Goal: Communication & Community: Answer question/provide support

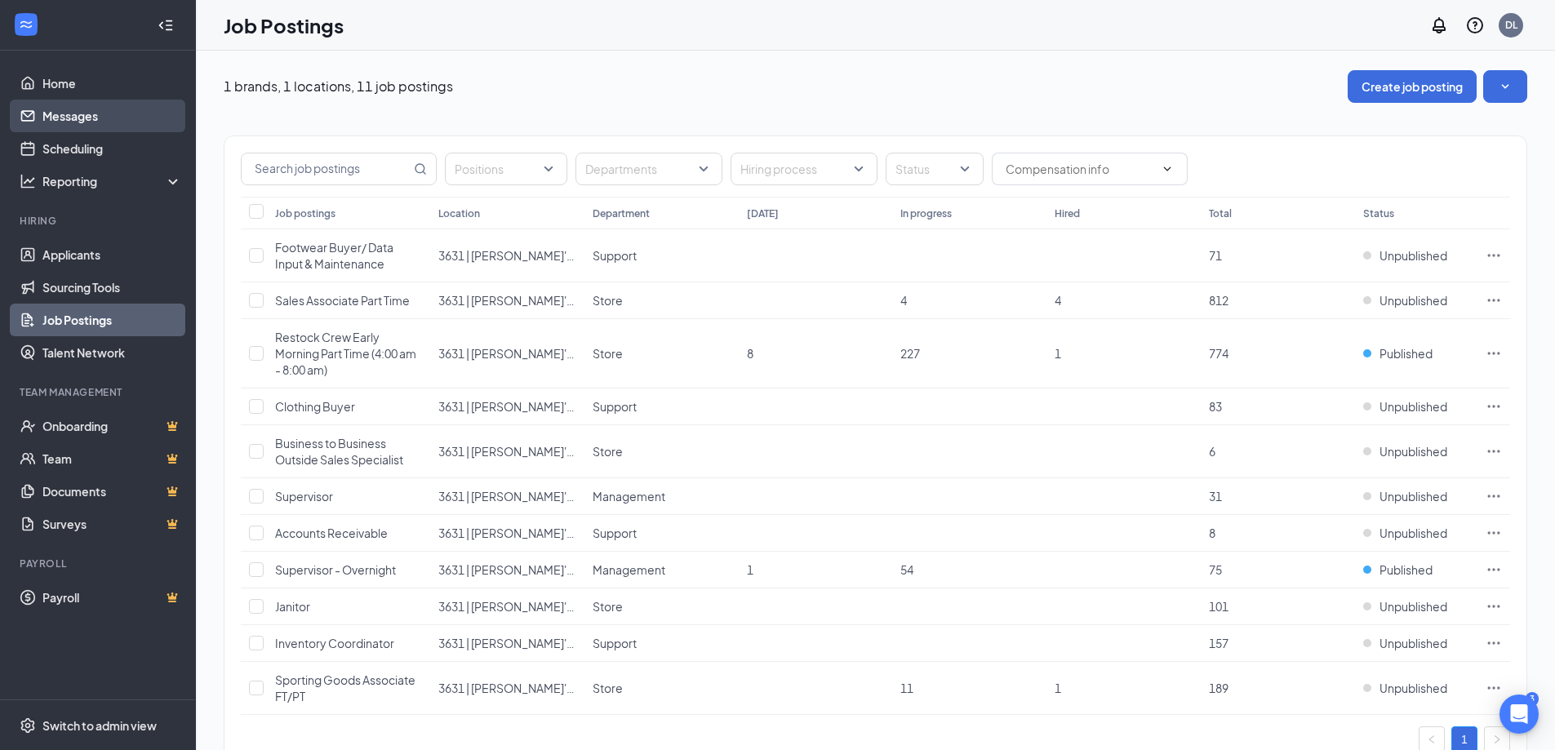
click at [81, 113] on link "Messages" at bounding box center [112, 116] width 140 height 33
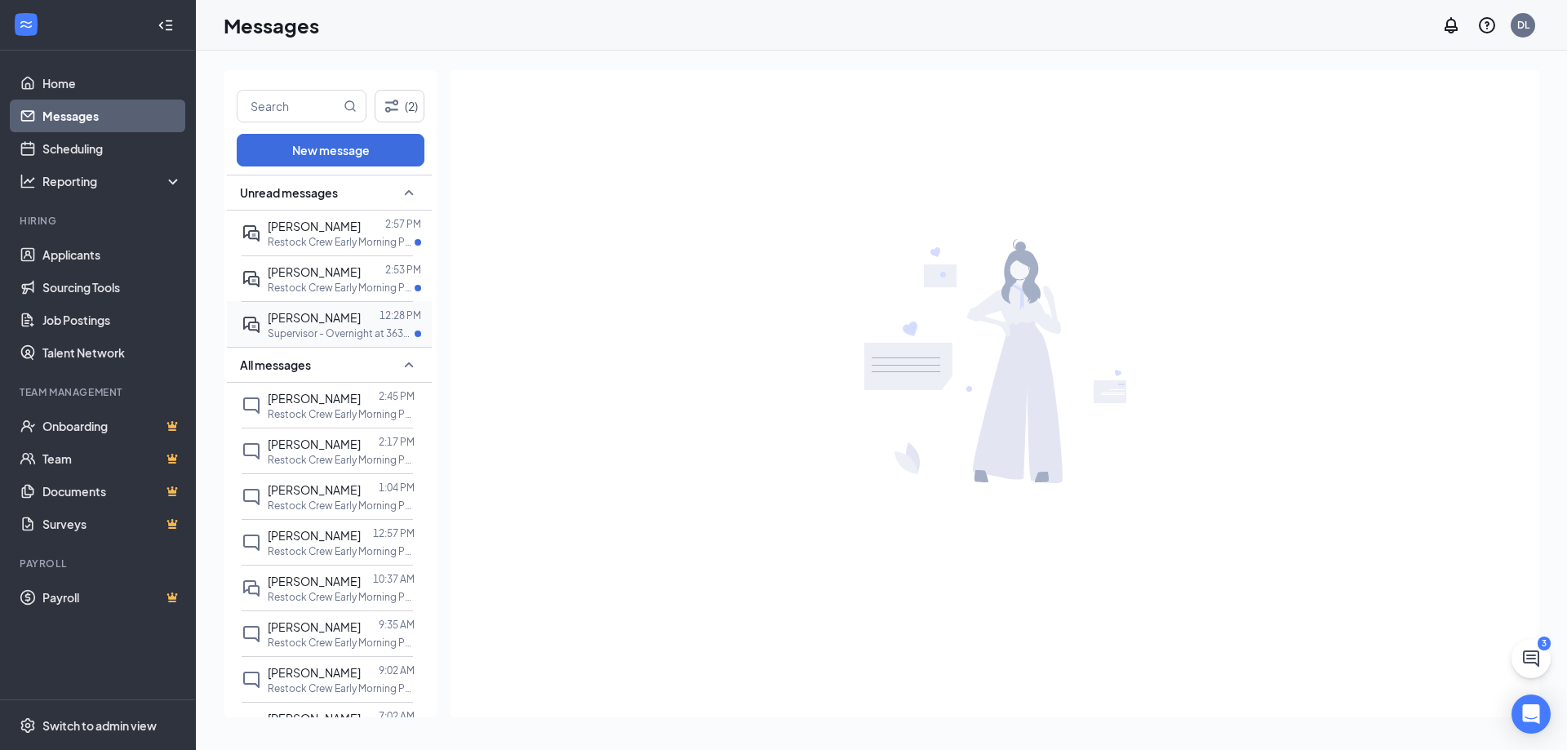
click at [309, 326] on div "[PERSON_NAME]" at bounding box center [314, 318] width 93 height 18
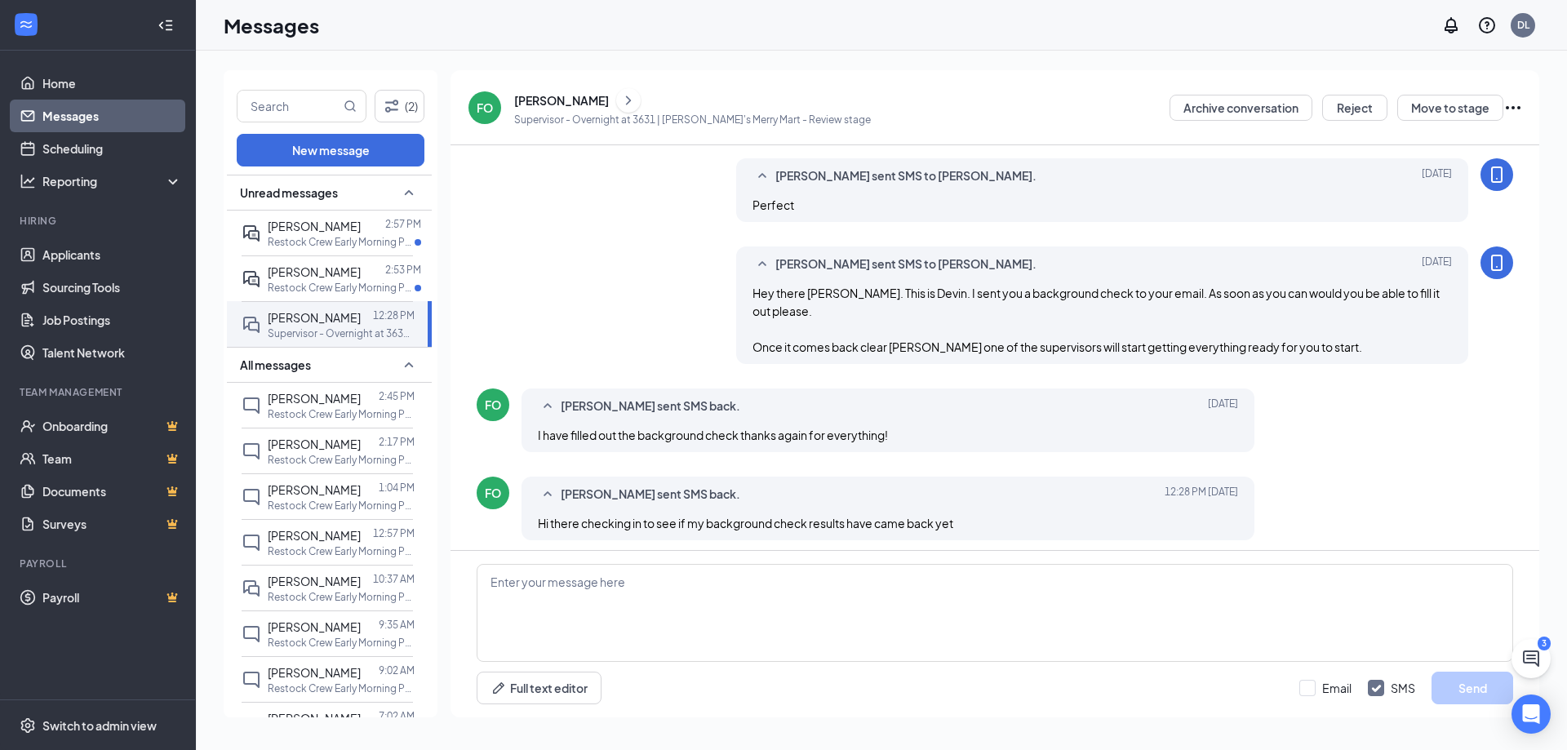
scroll to position [454, 0]
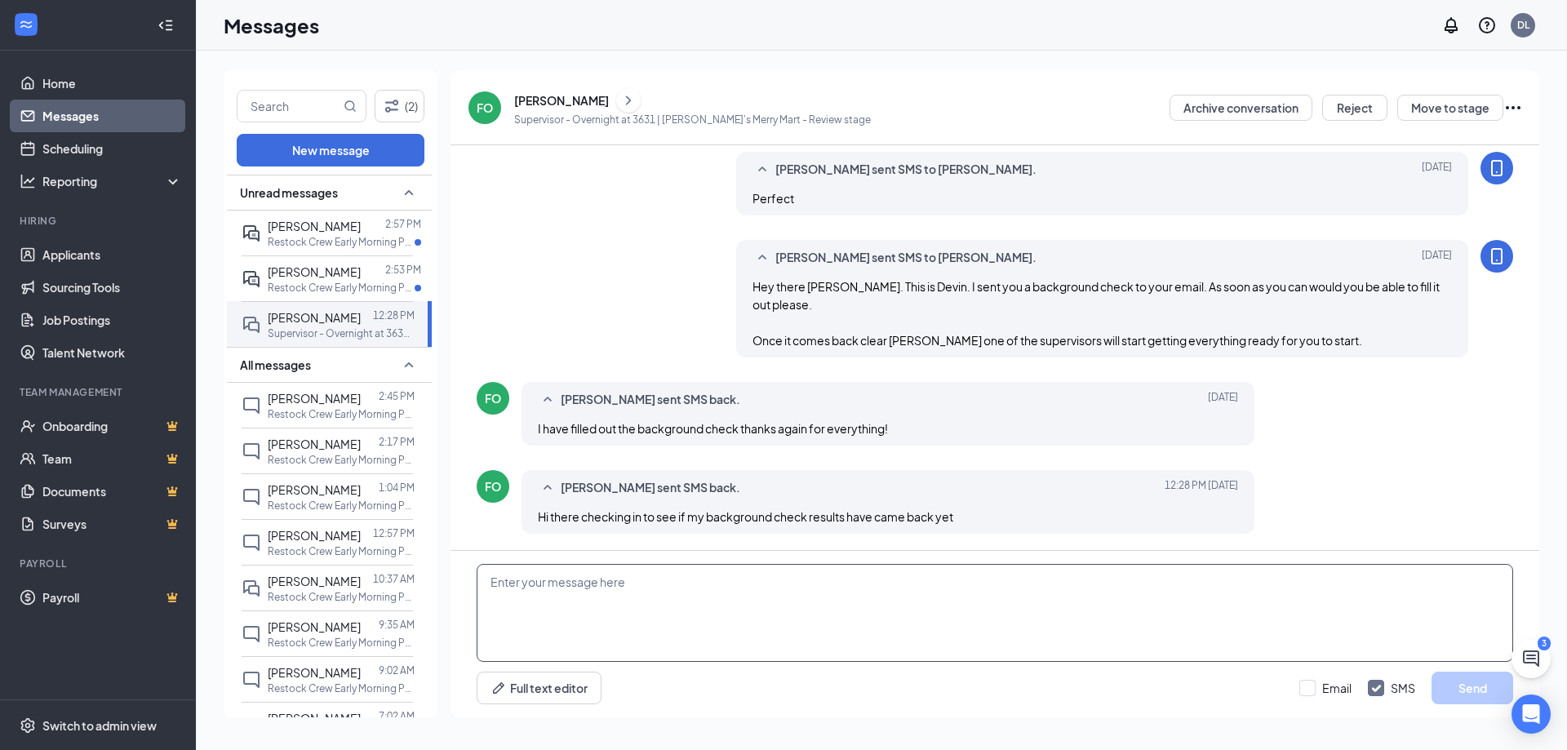
click at [815, 591] on textarea at bounding box center [995, 613] width 1037 height 98
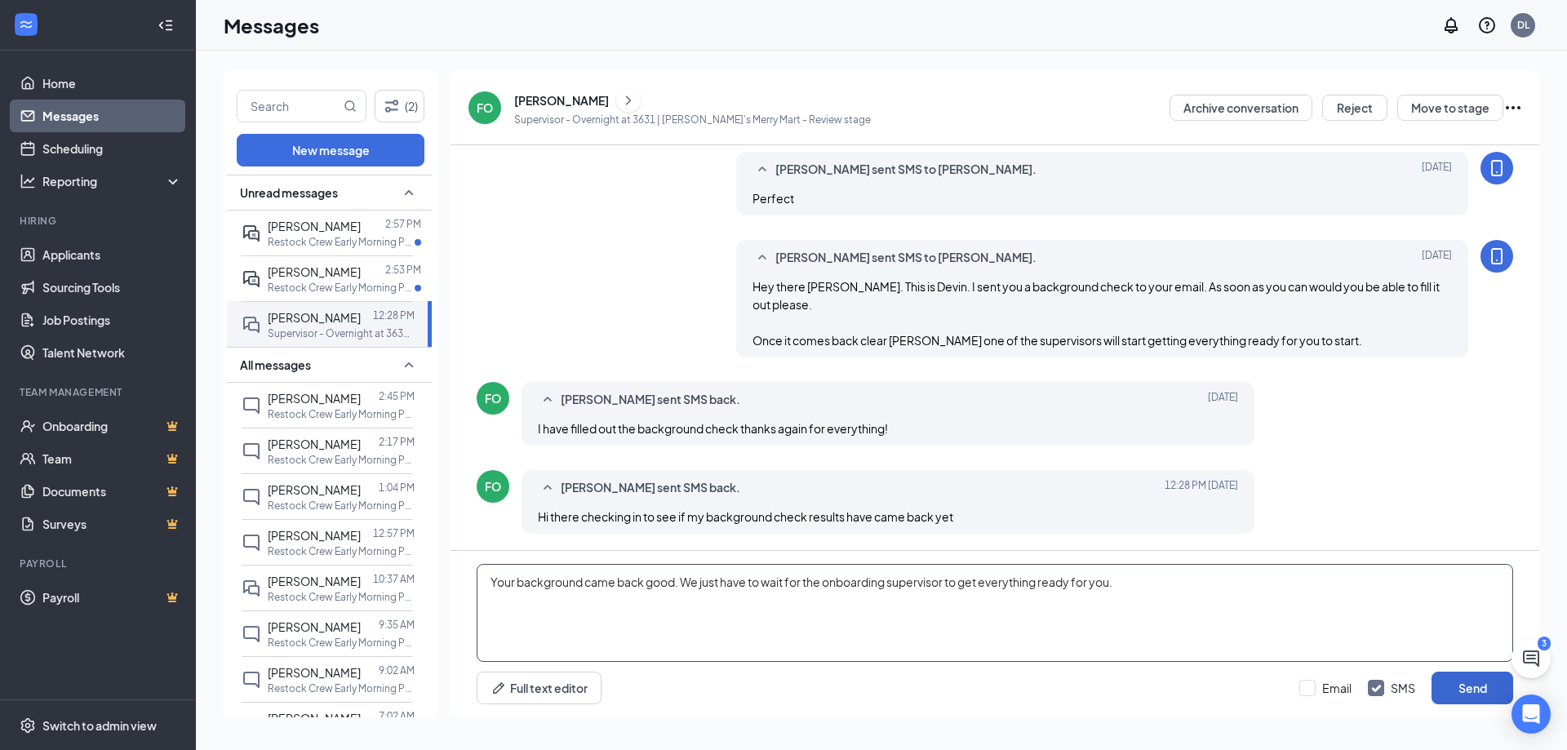
type textarea "Your background came back good. We just have to wait for the onboarding supervi…"
click at [1493, 683] on button "Send" at bounding box center [1473, 688] width 82 height 33
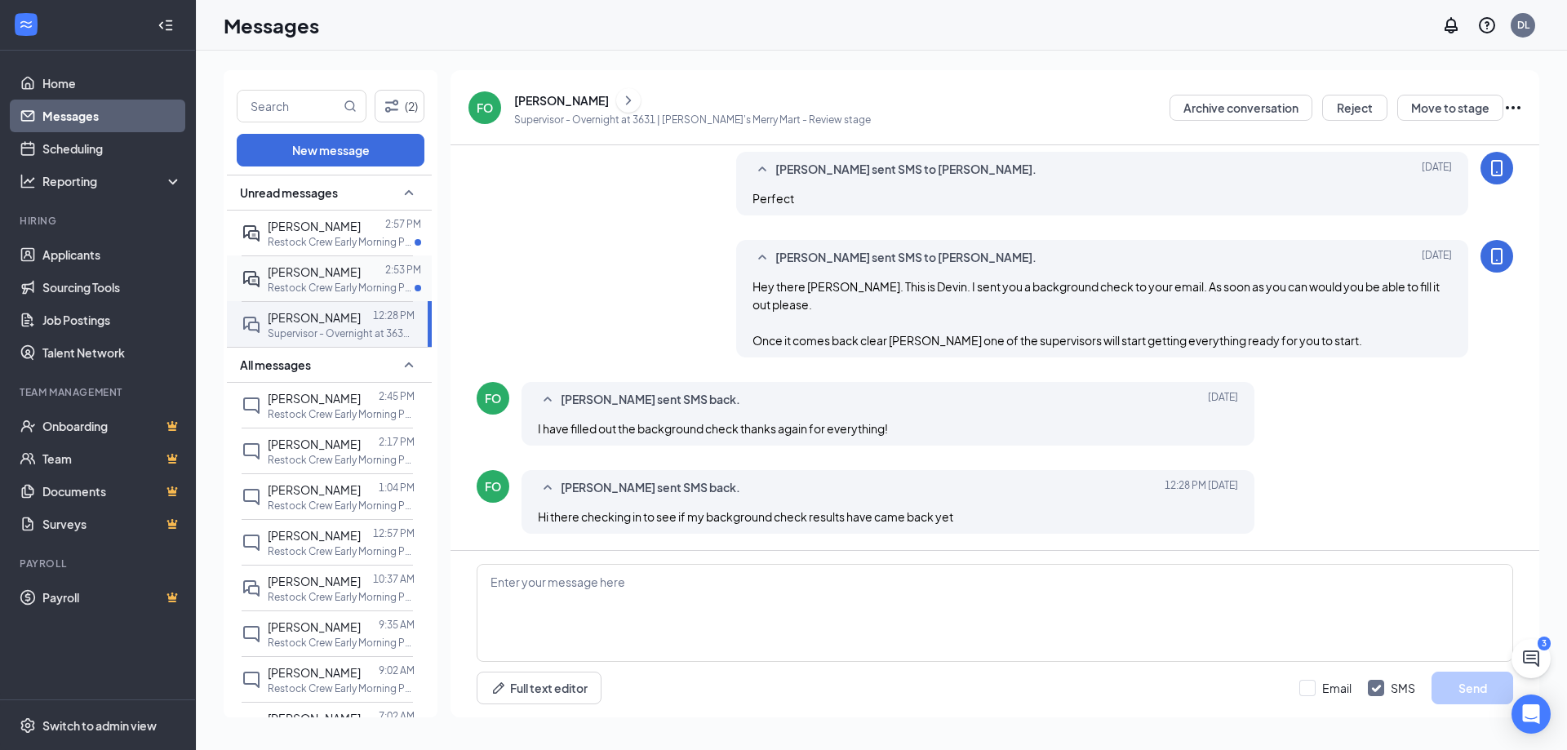
scroll to position [542, 0]
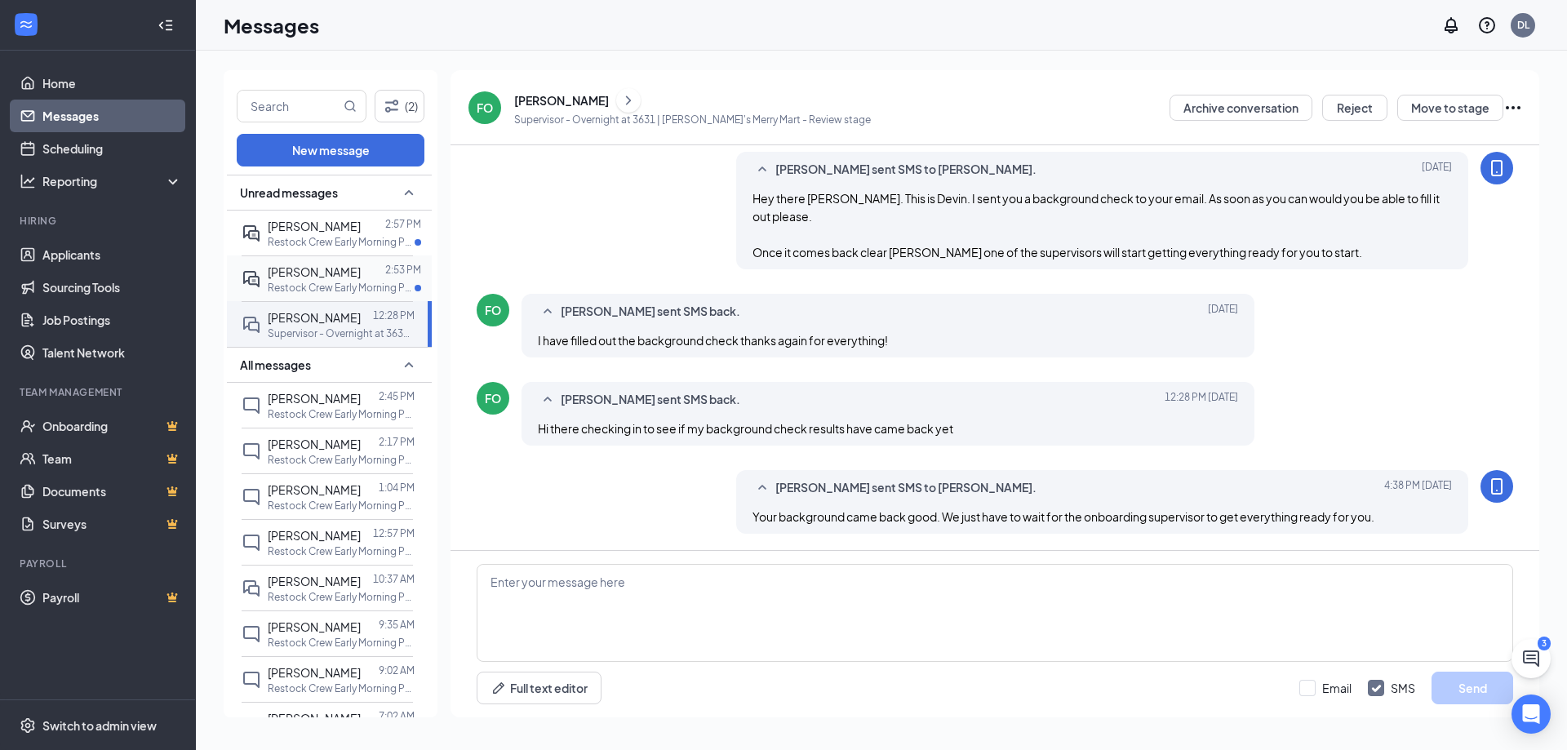
click at [341, 288] on p "Restock Crew Early Morning Part Time (4:00 am - 8:00 am) at 3631 | [PERSON_NAME…" at bounding box center [341, 288] width 147 height 14
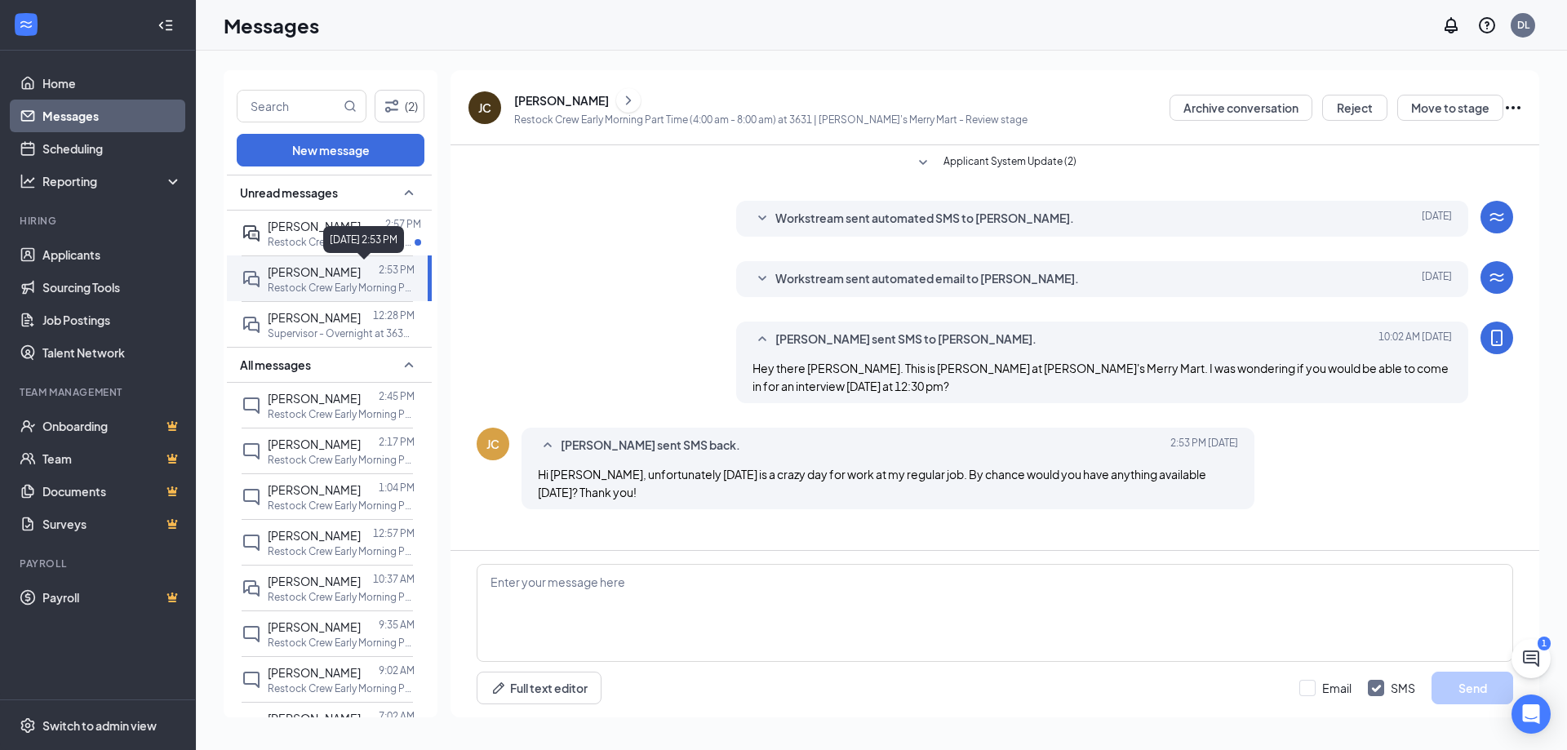
drag, startPoint x: 348, startPoint y: 260, endPoint x: 330, endPoint y: 248, distance: 21.3
click at [327, 250] on div "[DATE] 2:53 PM" at bounding box center [363, 239] width 81 height 27
click at [303, 240] on p "Restock Crew Early Morning Part Time (4:00 am - 8:00 am) at 3631 | [PERSON_NAME…" at bounding box center [341, 242] width 147 height 14
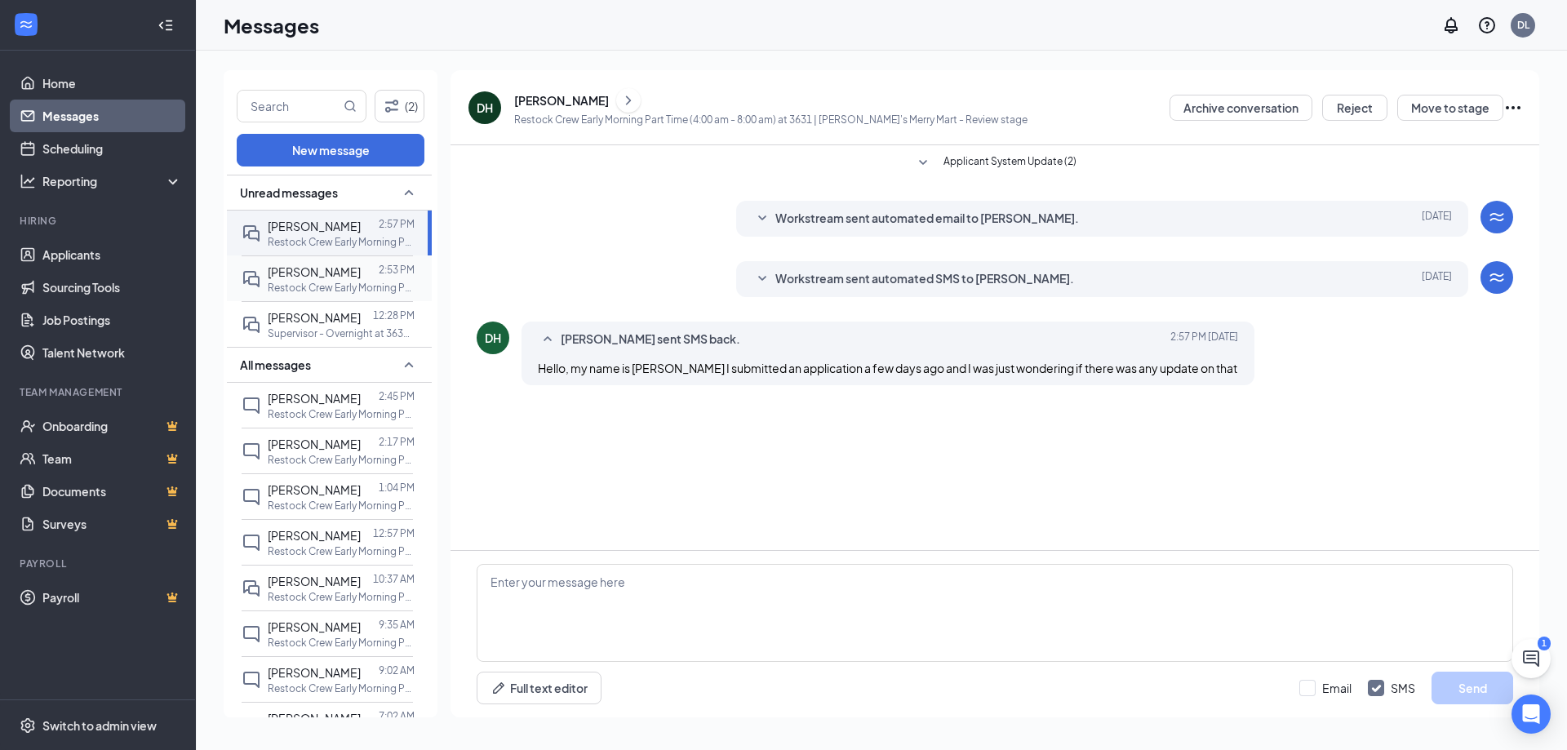
click at [320, 284] on p "Restock Crew Early Morning Part Time (4:00 am - 8:00 am) at 3631 | [PERSON_NAME…" at bounding box center [341, 288] width 147 height 14
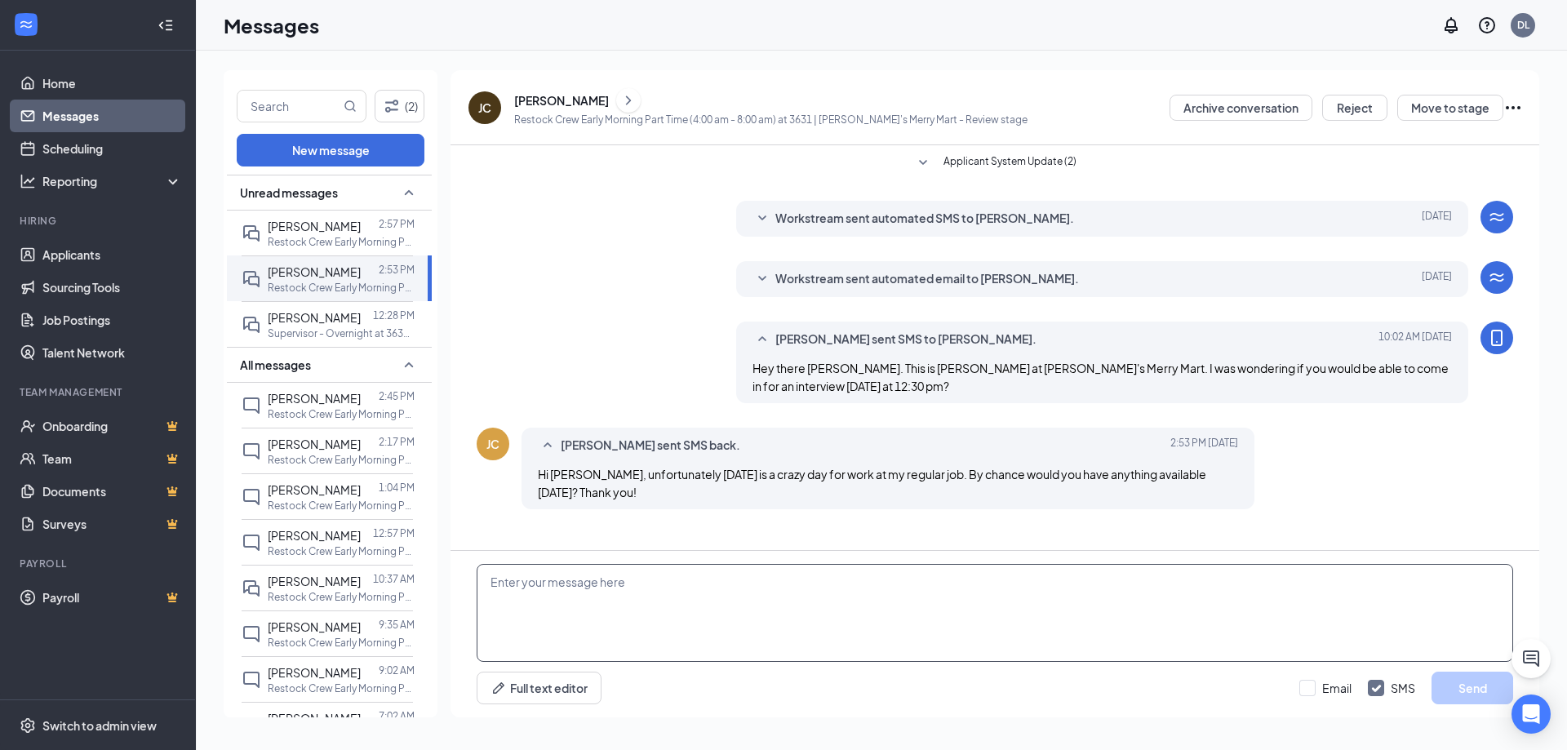
click at [763, 622] on textarea at bounding box center [995, 613] width 1037 height 98
click at [593, 594] on textarea at bounding box center [995, 613] width 1037 height 98
type textarea "Let me get back to you [DATE] on that please."
click at [1491, 692] on button "Send" at bounding box center [1473, 688] width 82 height 33
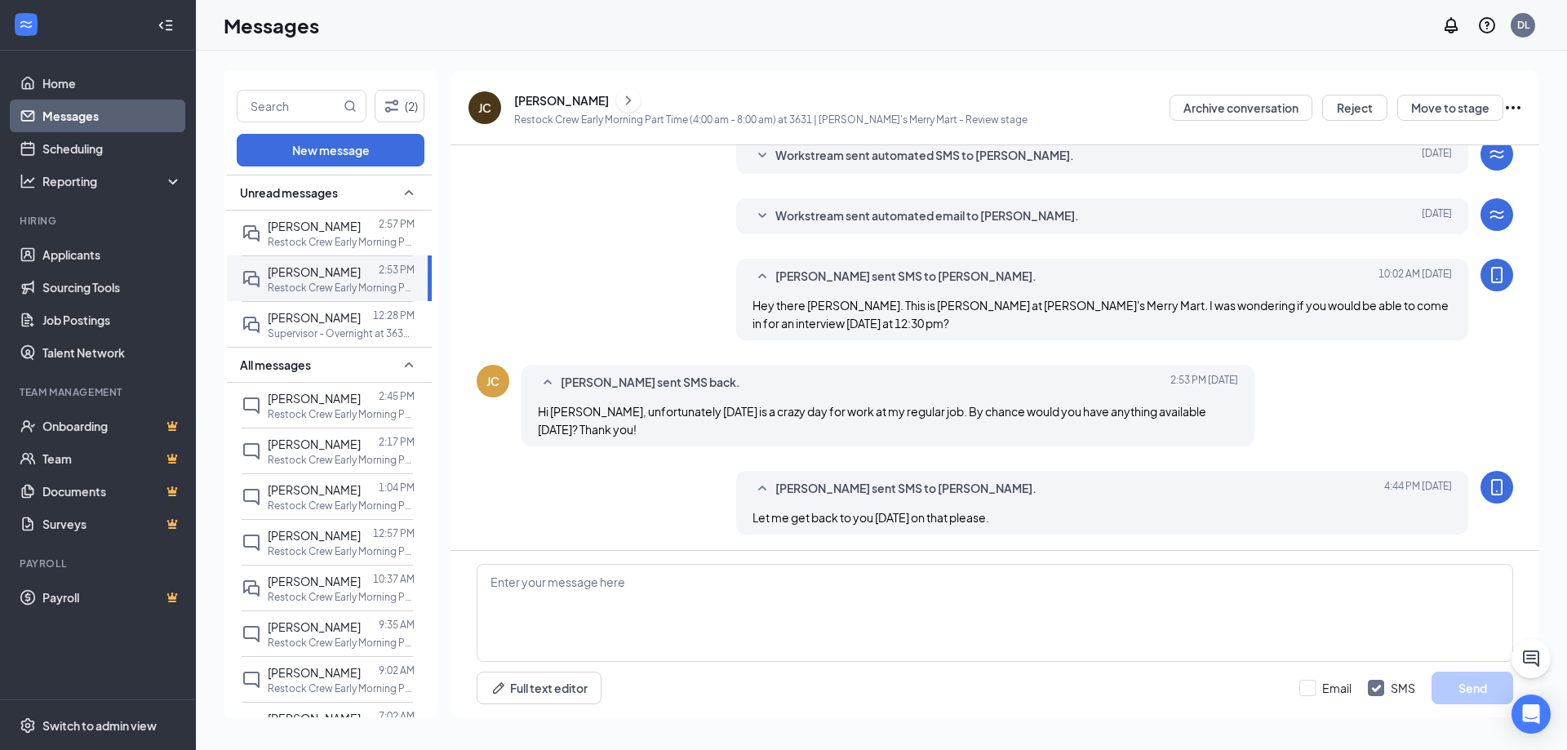
scroll to position [64, 0]
